Goal: Transaction & Acquisition: Subscribe to service/newsletter

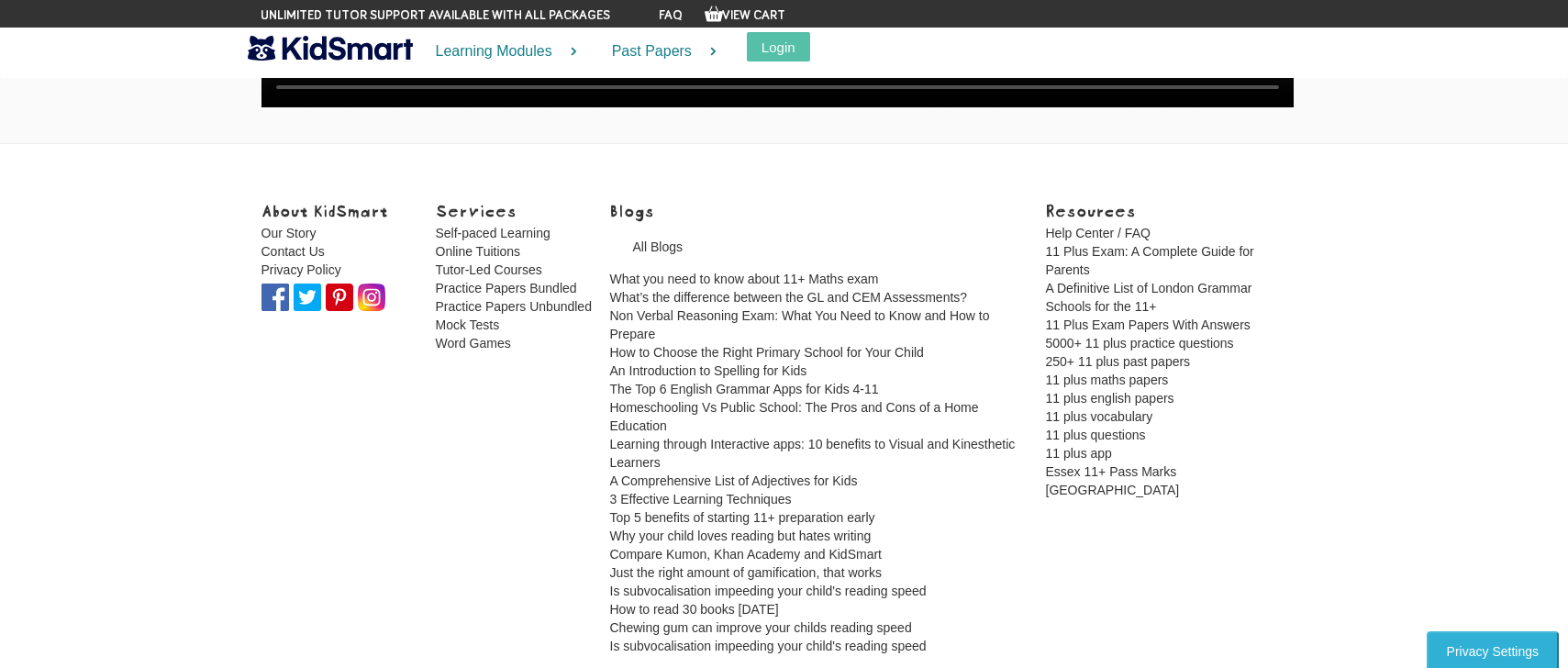
scroll to position [5290, 0]
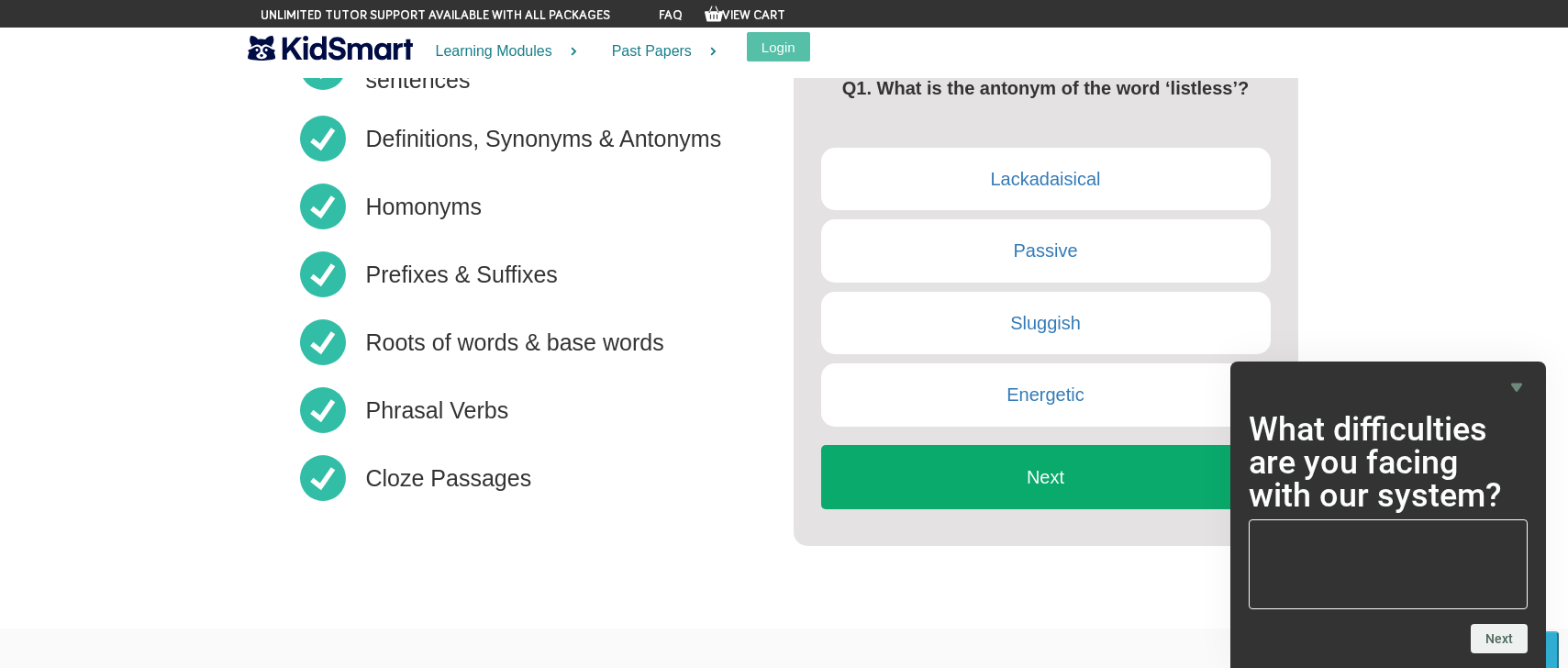
scroll to position [550, 0]
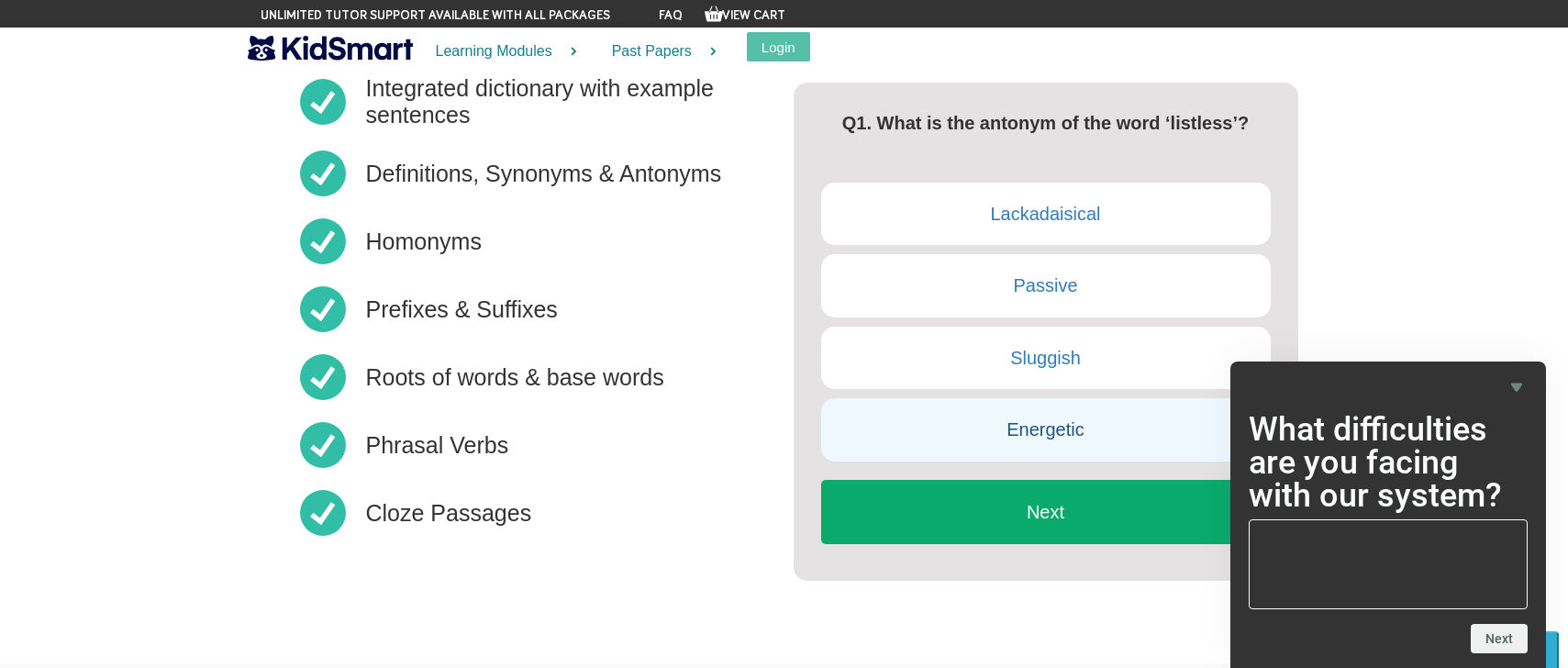
click at [1019, 423] on link "Energetic" at bounding box center [1046, 429] width 449 height 64
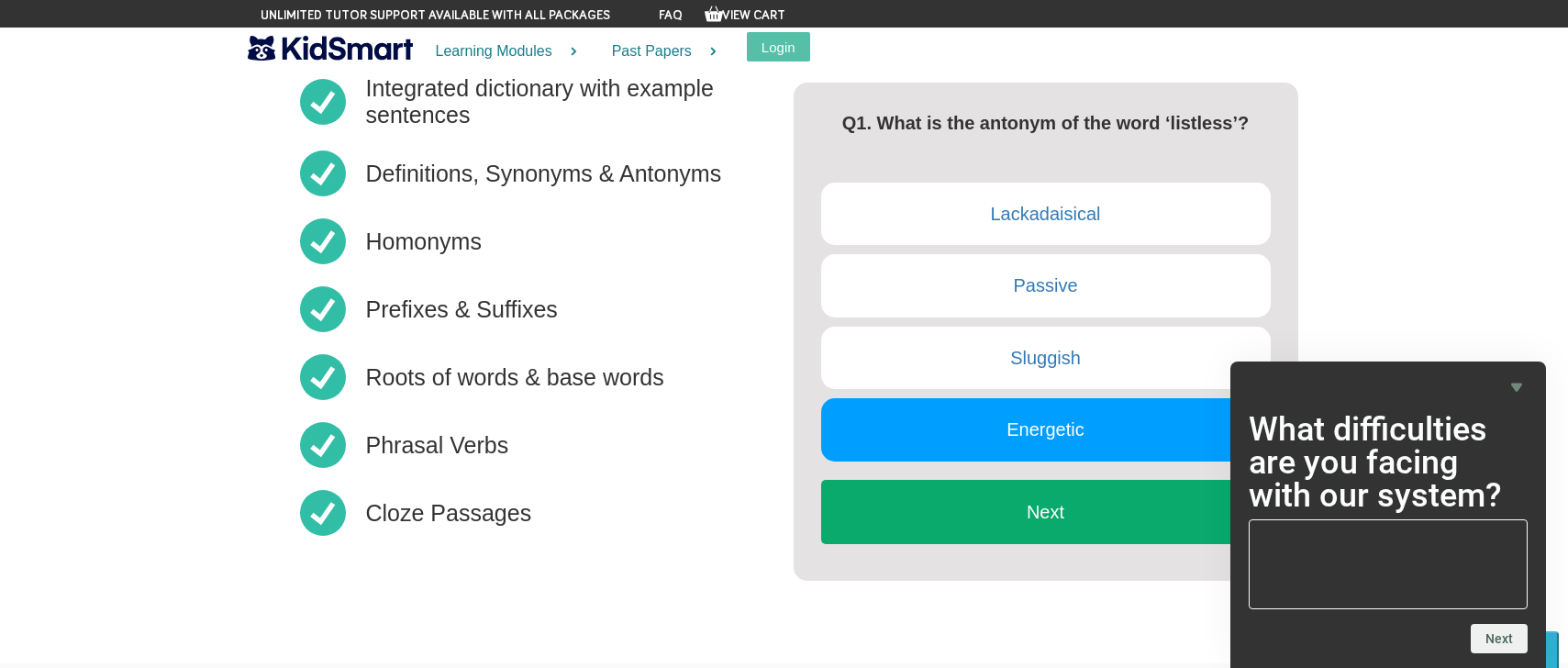
click at [1017, 512] on button "Next" at bounding box center [1046, 512] width 449 height 65
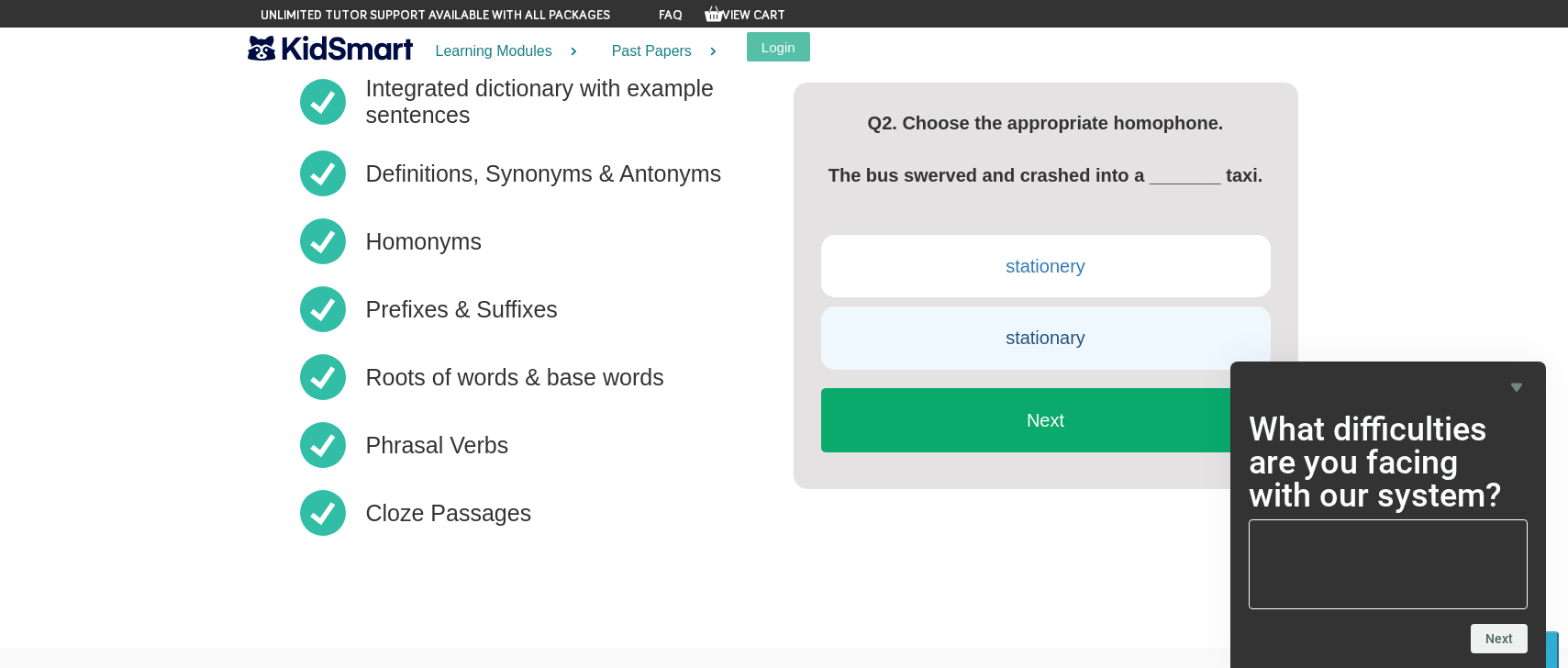
click at [1066, 331] on link "stationary" at bounding box center [1046, 338] width 449 height 64
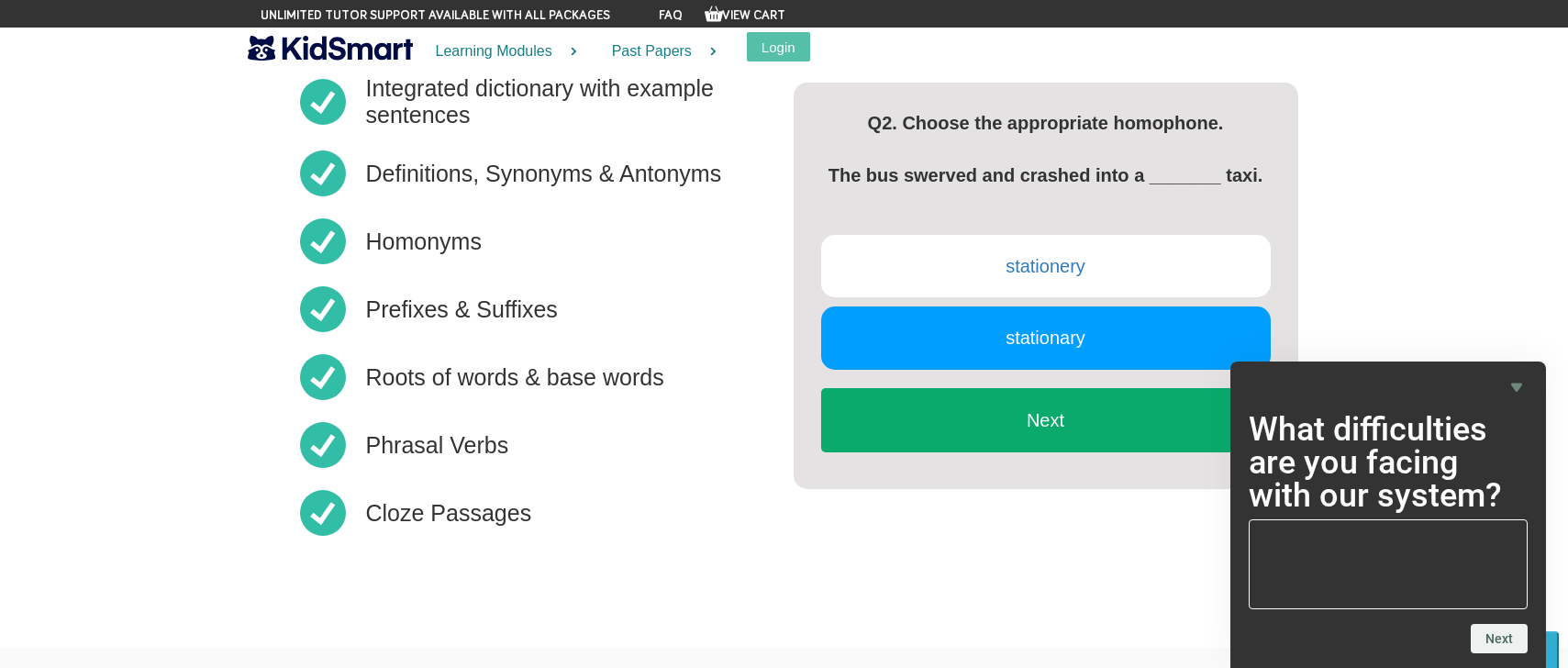
click at [1053, 420] on button "Next" at bounding box center [1046, 420] width 449 height 65
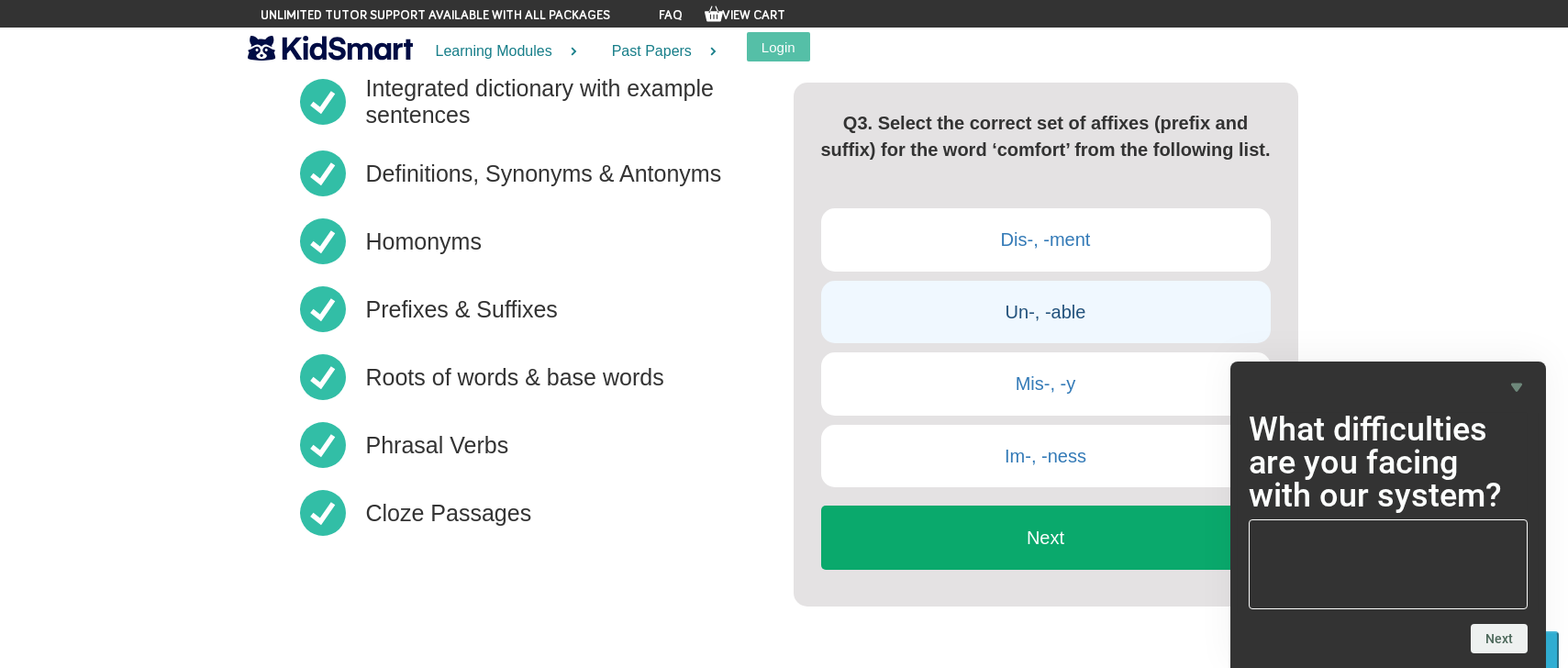
click at [1075, 294] on link "Un-, -able" at bounding box center [1046, 312] width 449 height 64
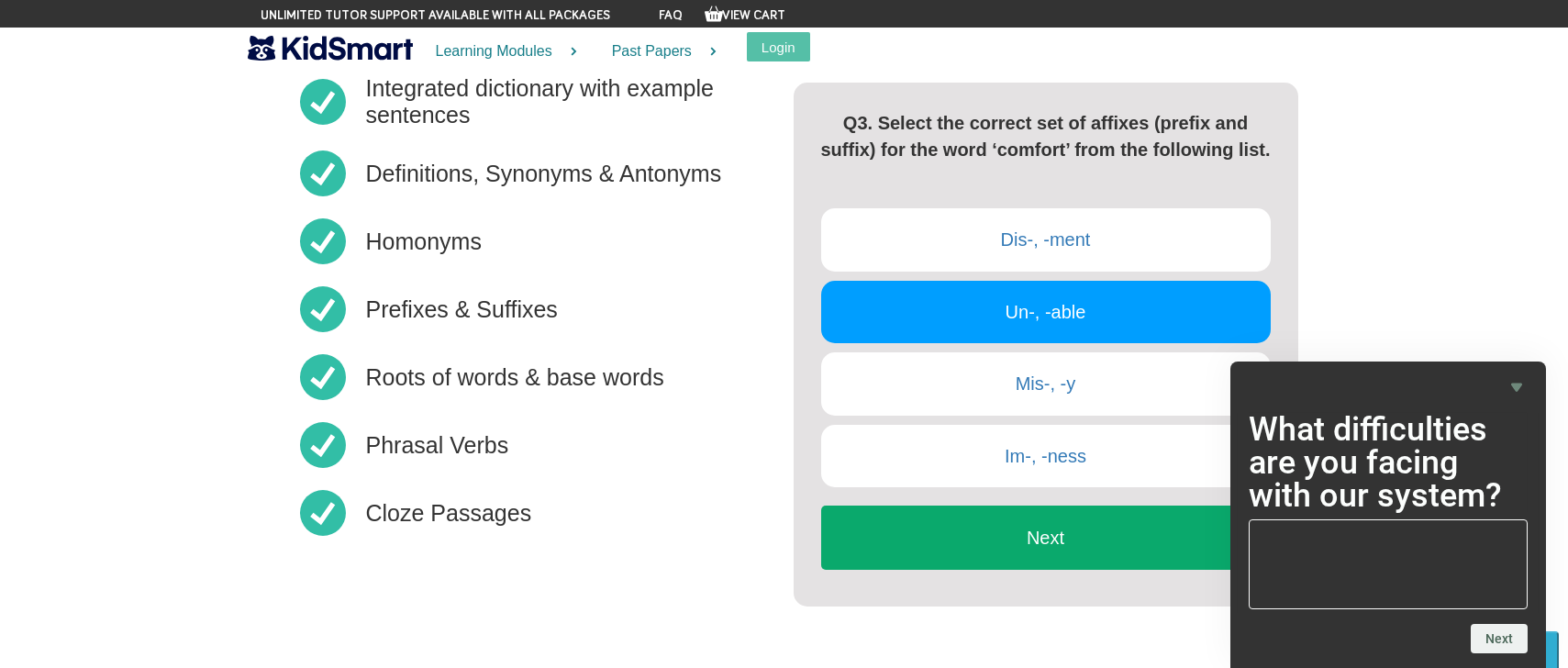
click at [1028, 539] on button "Next" at bounding box center [1046, 538] width 449 height 65
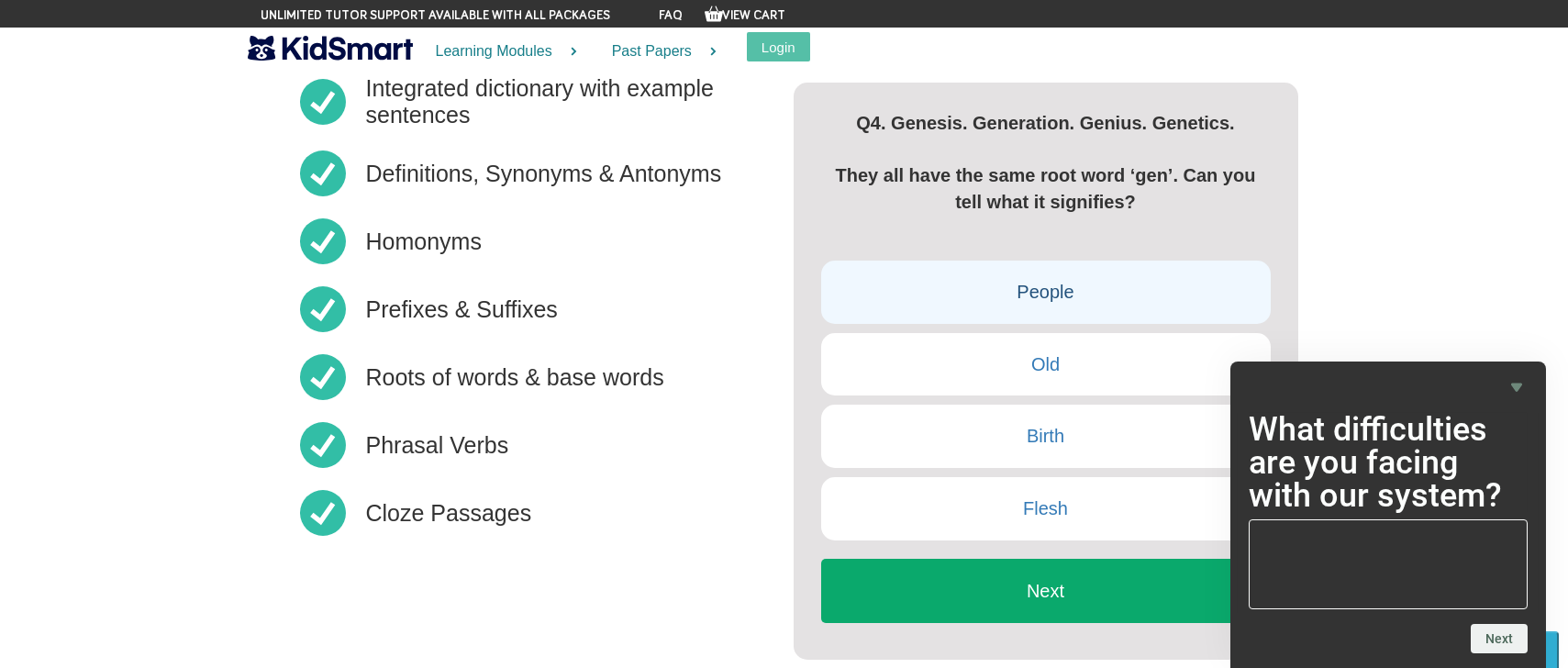
click at [1035, 294] on link "People" at bounding box center [1046, 292] width 449 height 64
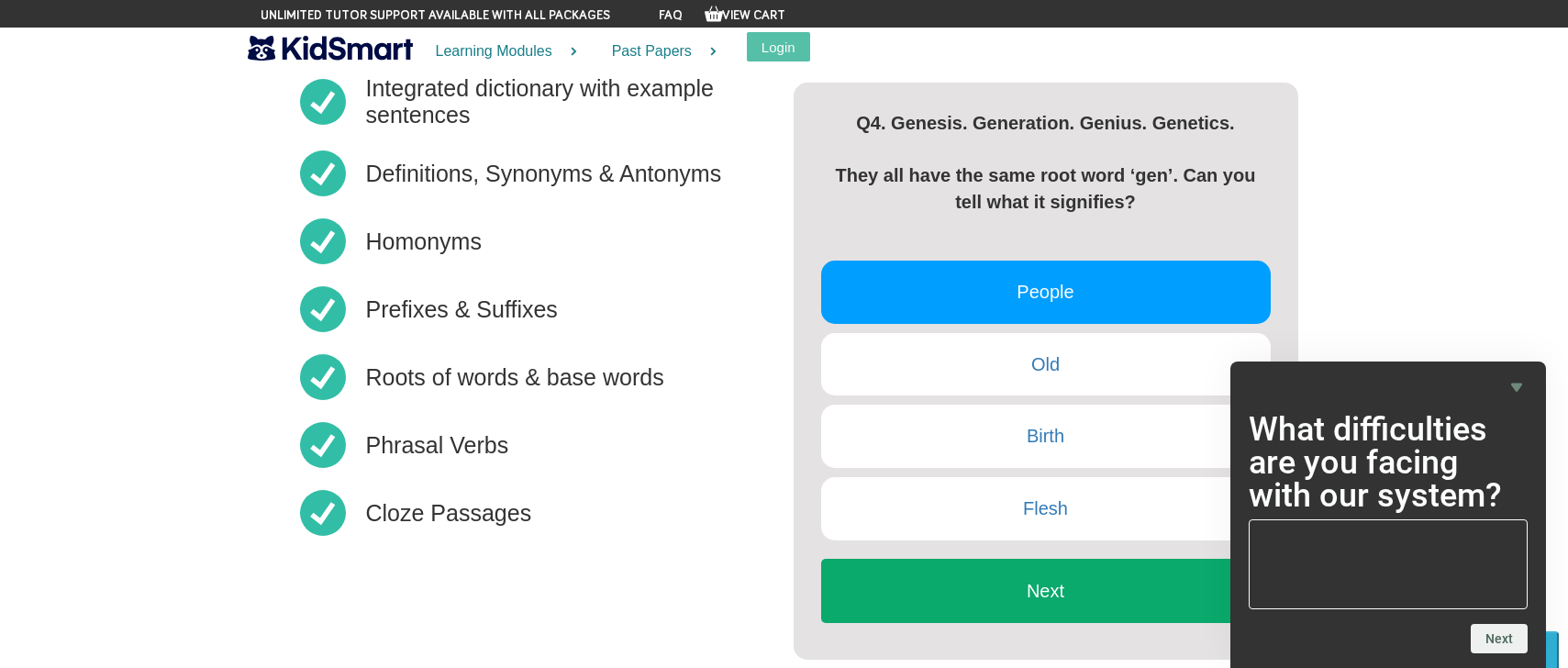
click at [1036, 582] on button "Next" at bounding box center [1046, 590] width 449 height 65
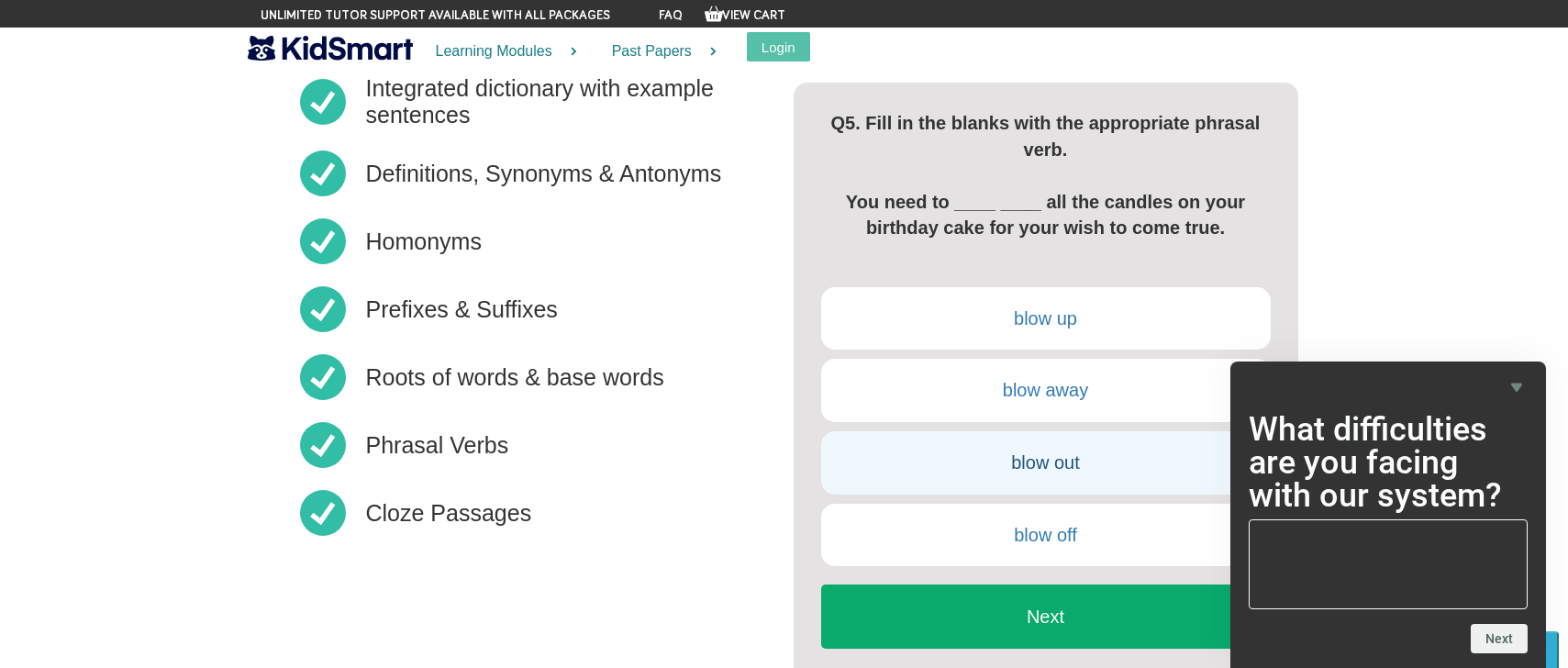
click at [933, 471] on link "blow out" at bounding box center [1046, 462] width 449 height 64
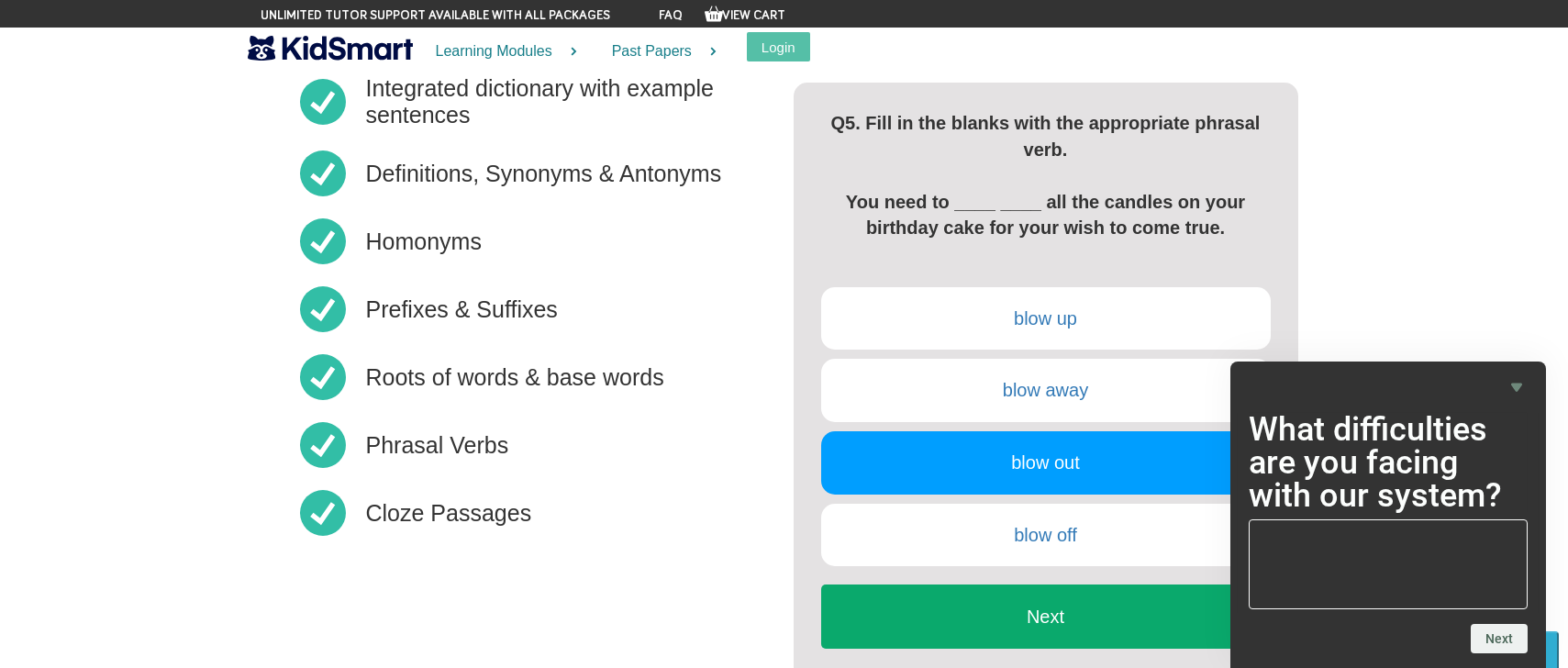
click at [941, 625] on button "Next" at bounding box center [1046, 616] width 449 height 65
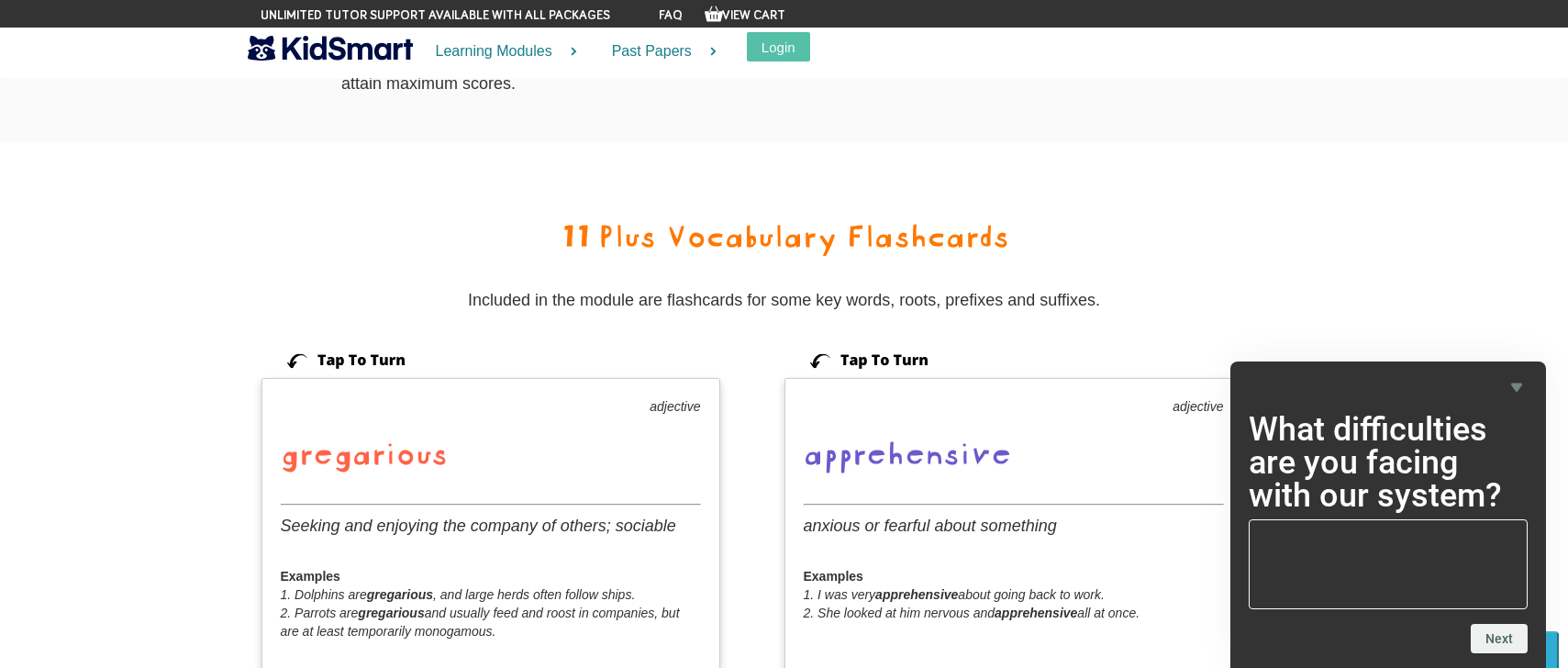
scroll to position [1788, 0]
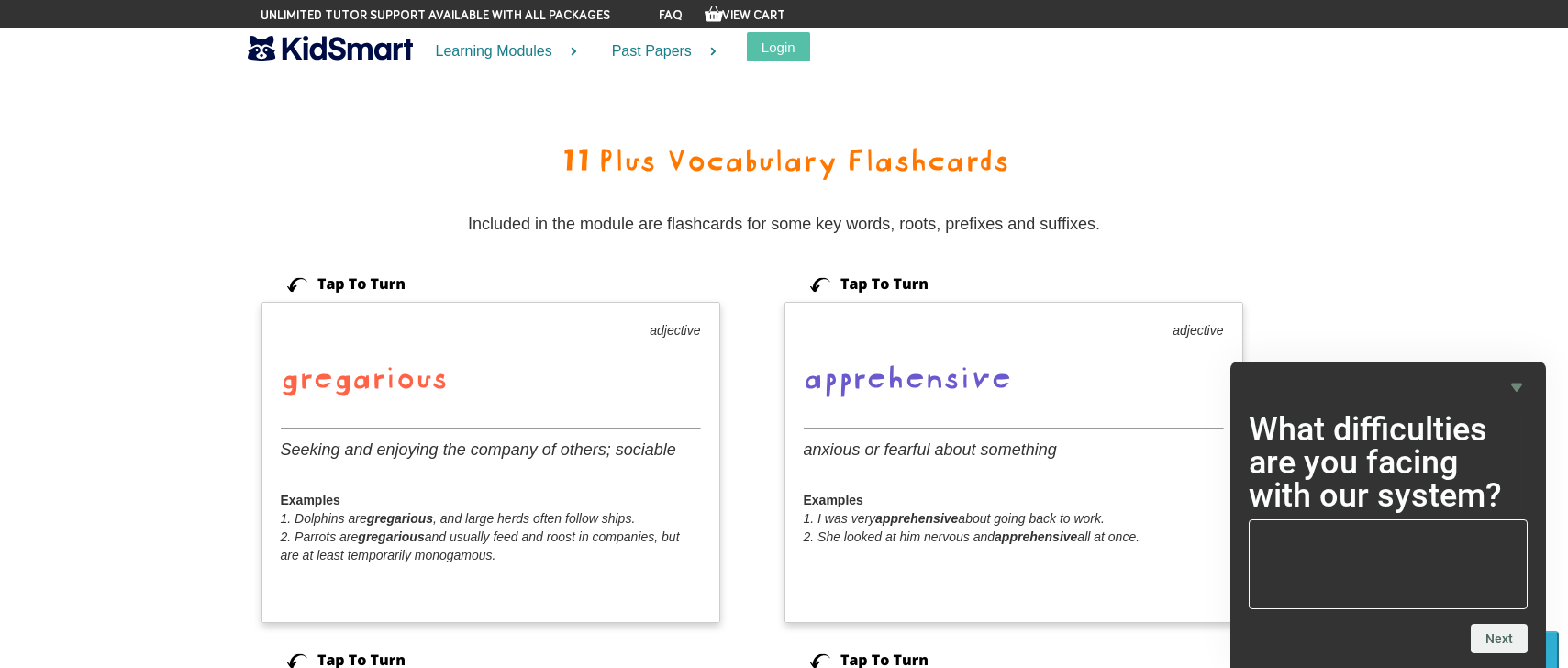
click at [1516, 391] on icon "Hide survey" at bounding box center [1516, 388] width 22 height 22
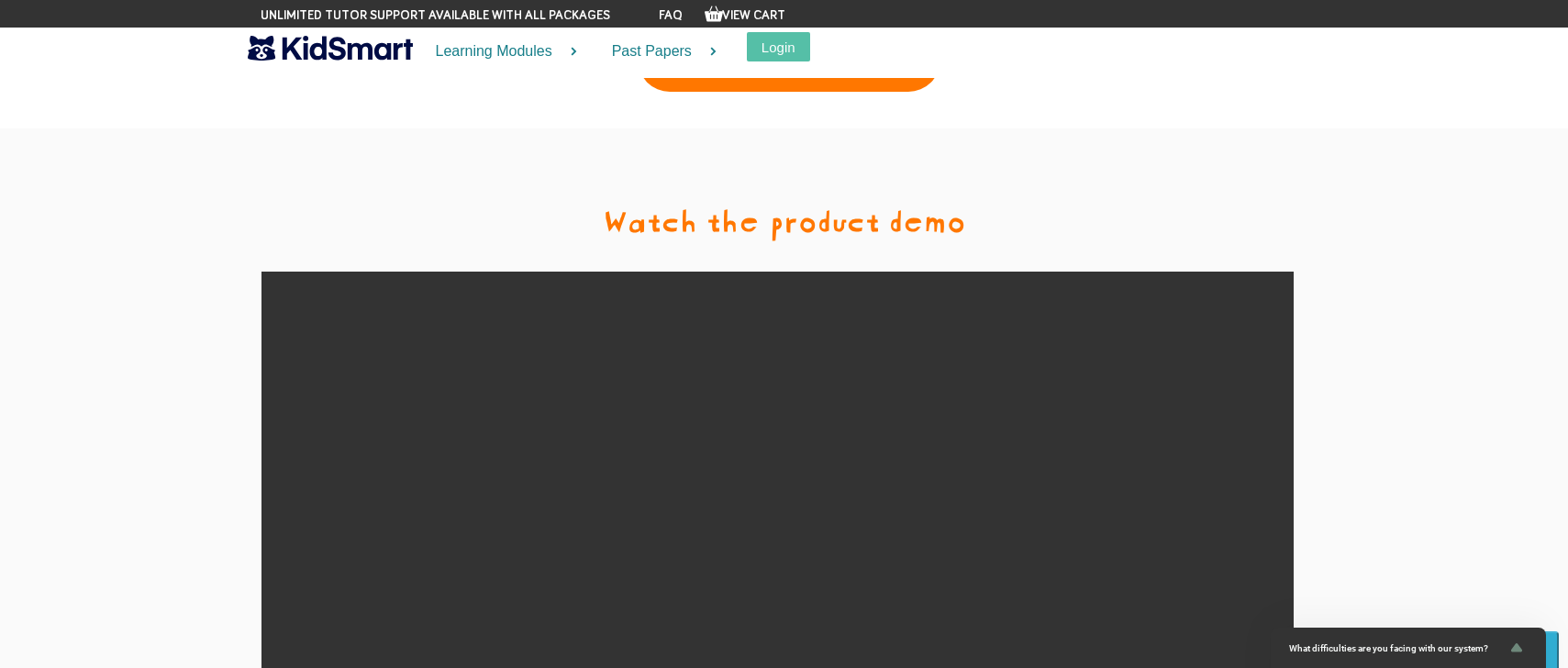
scroll to position [4264, 0]
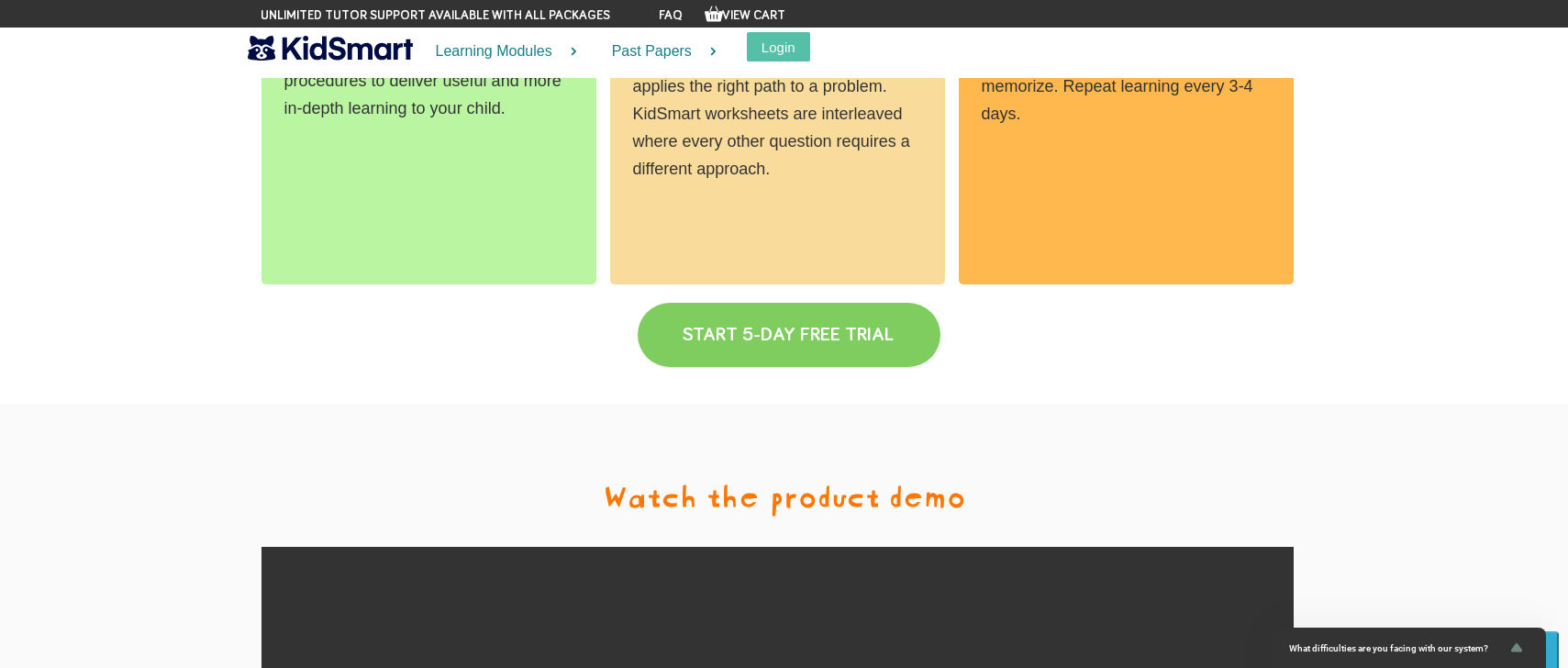
click at [799, 307] on link "START 5-DAY FREE TRIAL" at bounding box center [789, 335] width 303 height 65
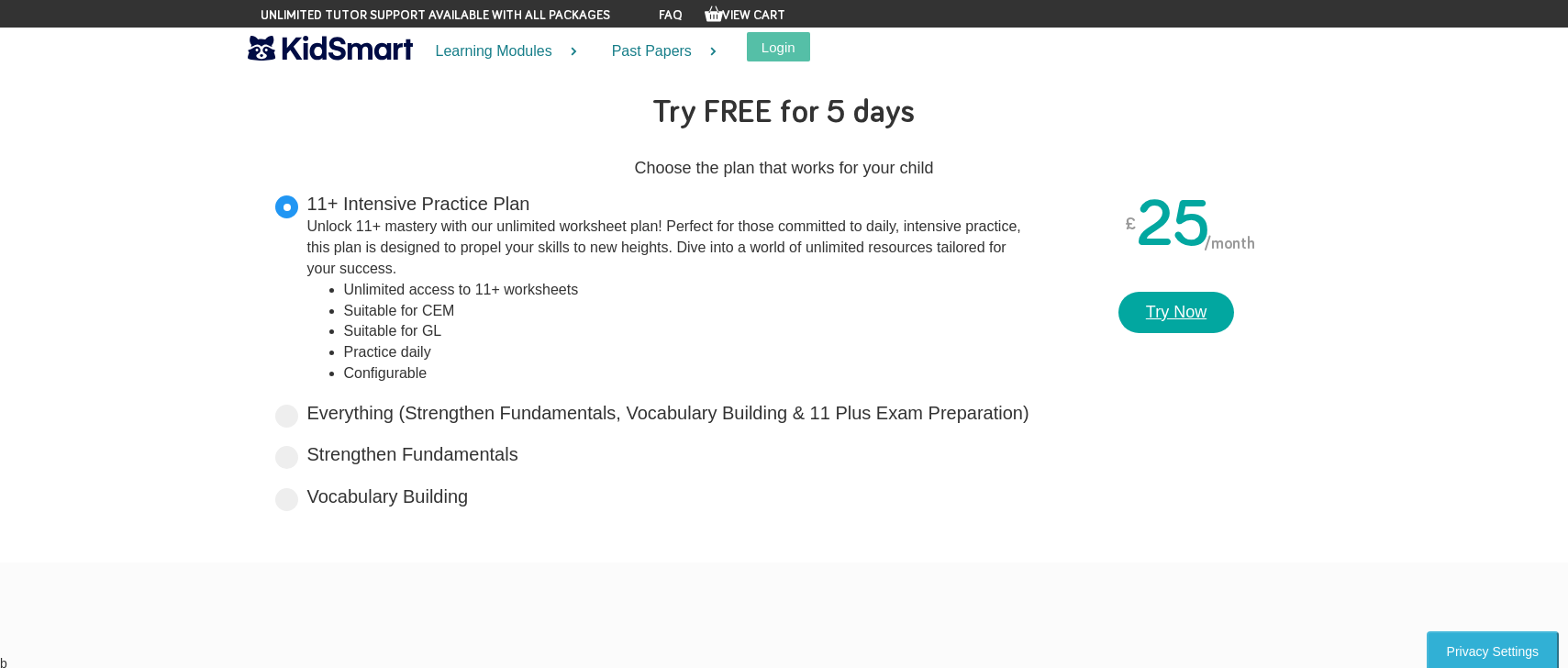
click at [1181, 301] on link "Try Now" at bounding box center [1176, 313] width 115 height 42
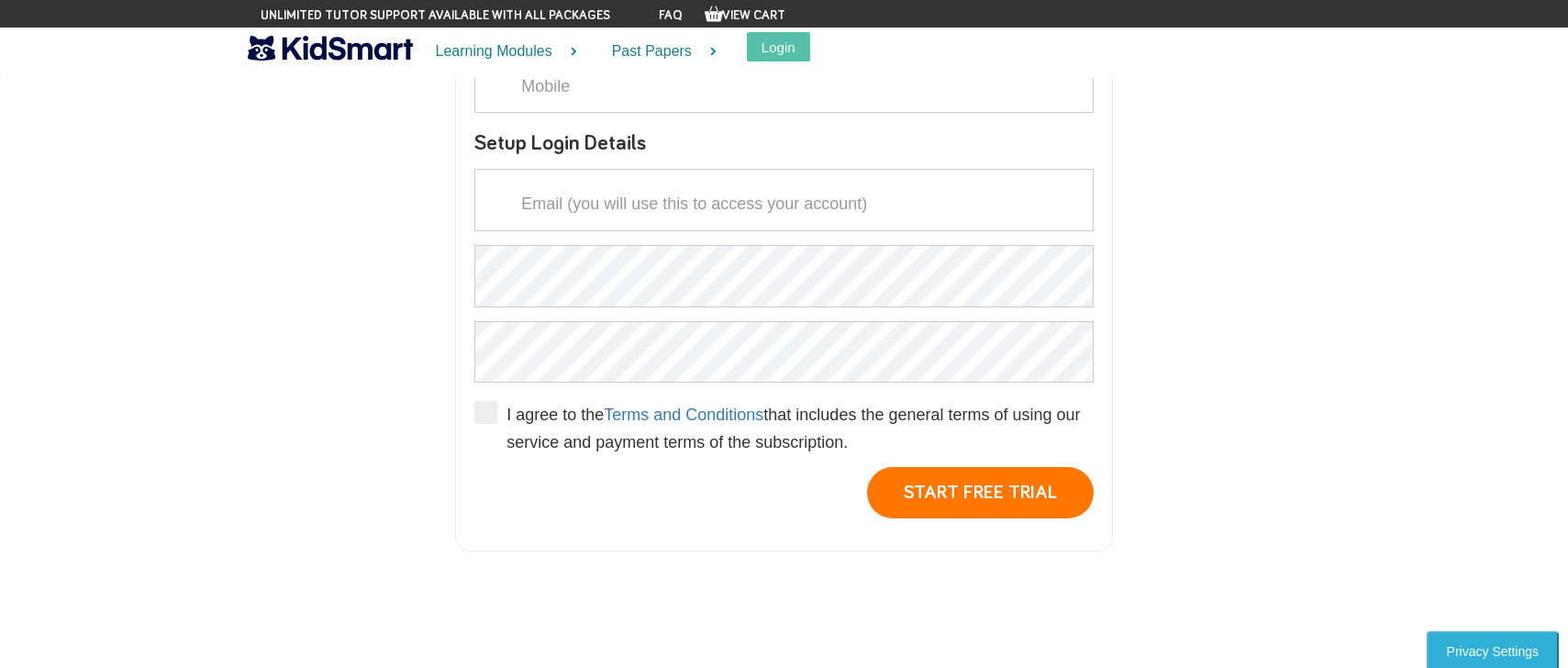
scroll to position [550, 0]
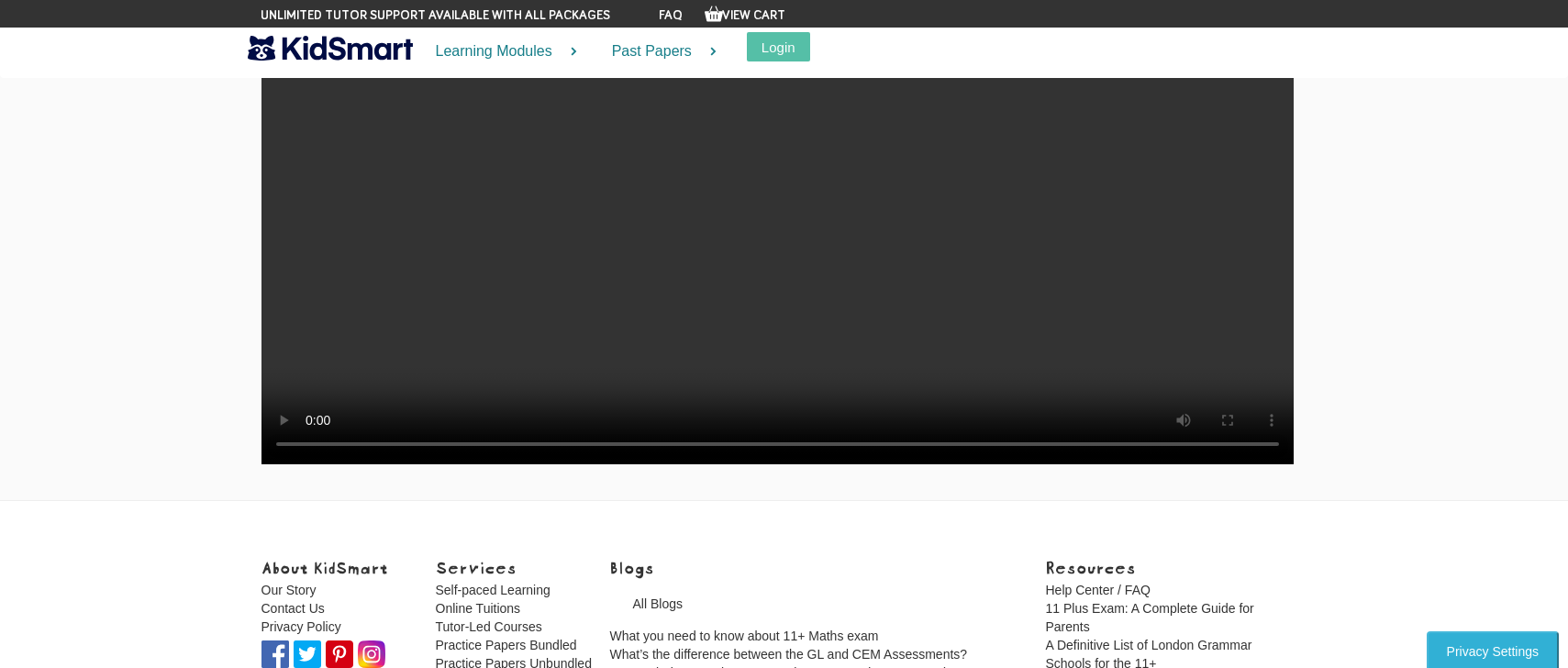
scroll to position [5227, 0]
